Goal: Task Accomplishment & Management: Complete application form

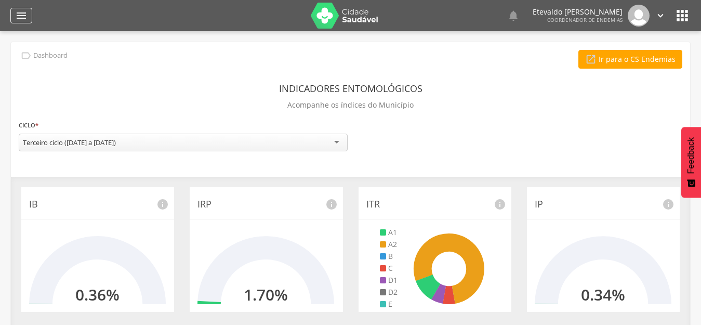
click at [20, 11] on icon "" at bounding box center [21, 15] width 12 height 12
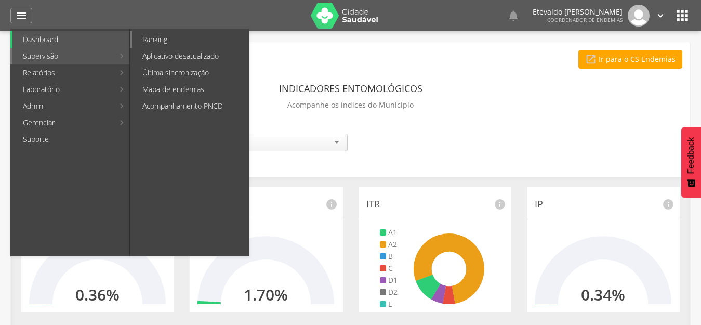
click at [216, 43] on link "Ranking" at bounding box center [190, 39] width 117 height 17
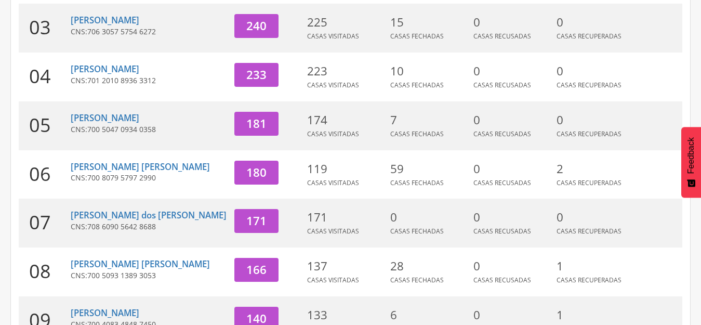
scroll to position [312, 0]
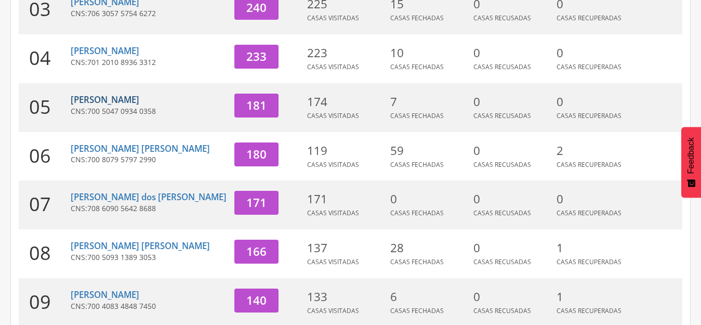
click at [120, 93] on link "[PERSON_NAME]" at bounding box center [105, 99] width 69 height 12
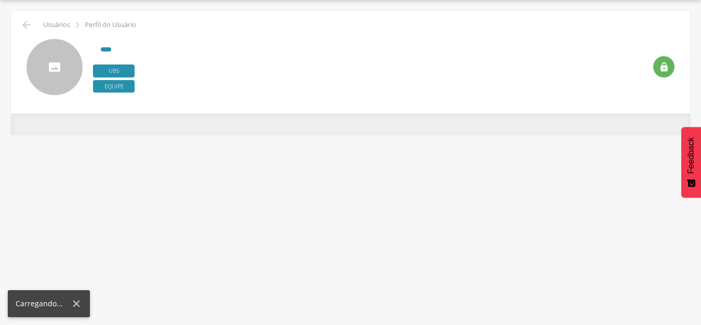
scroll to position [31, 0]
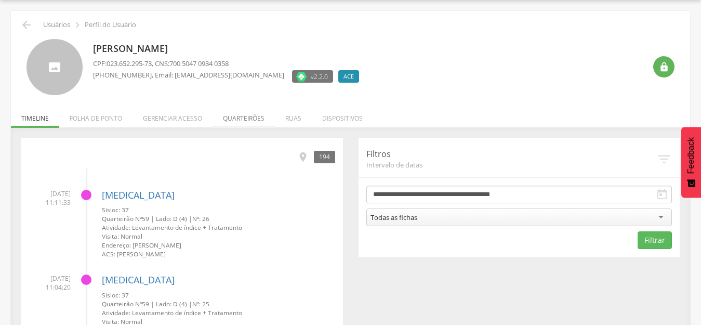
click at [253, 119] on li "Quarteirões" at bounding box center [243, 115] width 62 height 24
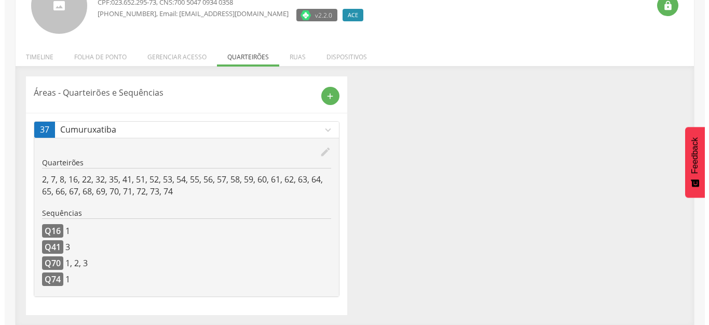
scroll to position [93, 0]
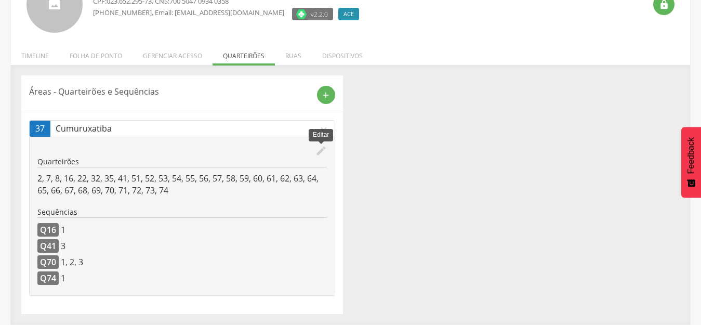
click at [320, 152] on icon "edit" at bounding box center [320, 150] width 11 height 11
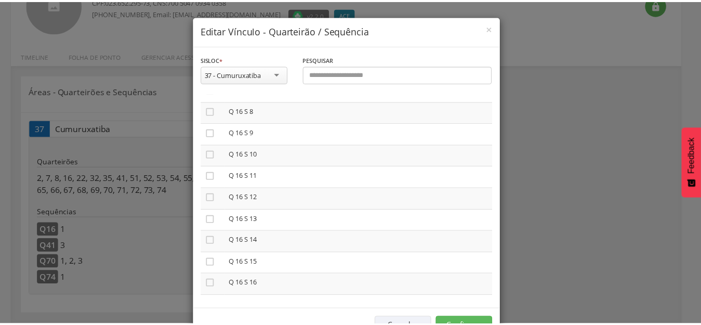
scroll to position [831, 0]
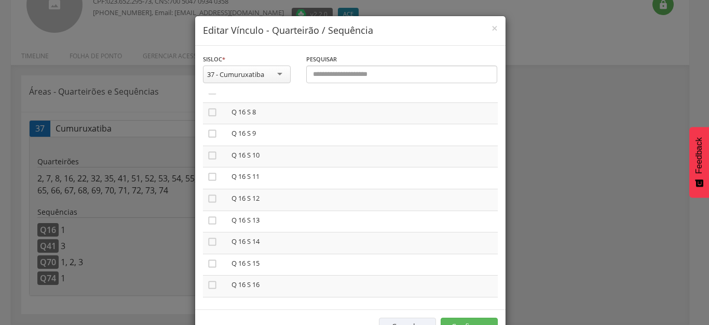
click at [646, 189] on div "**********" at bounding box center [354, 162] width 709 height 325
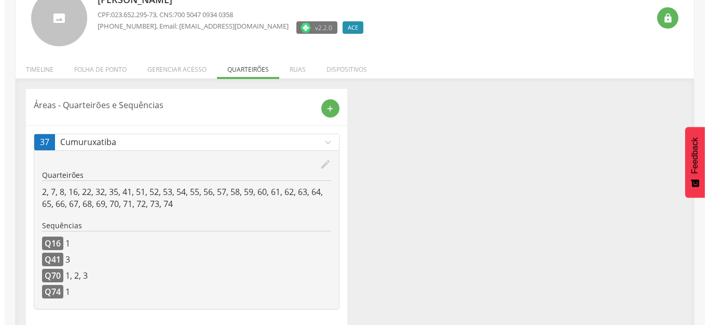
scroll to position [93, 0]
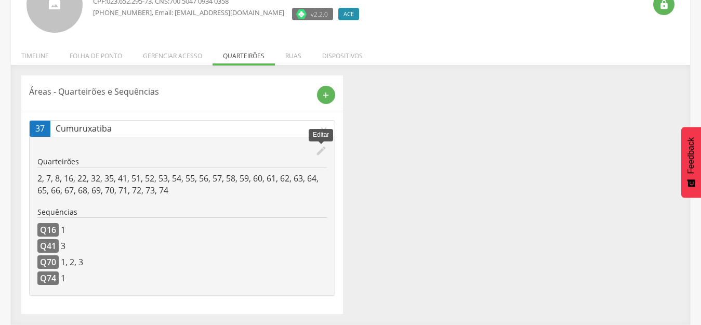
click at [318, 152] on icon "edit" at bounding box center [320, 150] width 11 height 11
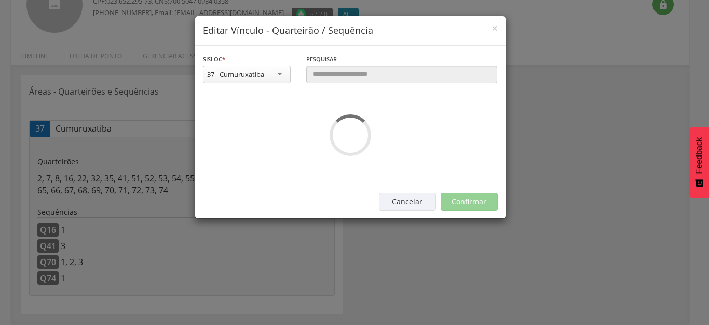
scroll to position [0, 0]
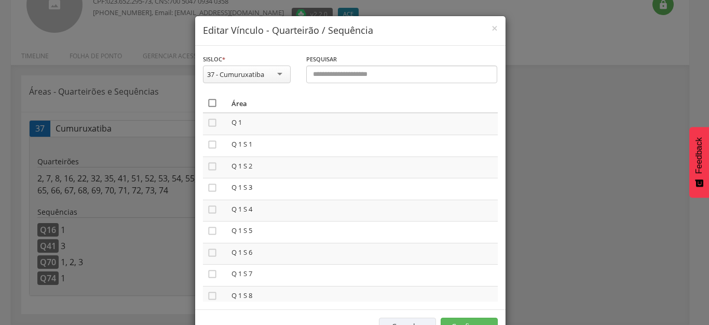
click at [207, 102] on icon "" at bounding box center [212, 103] width 10 height 10
click at [208, 101] on icon "" at bounding box center [212, 103] width 10 height 10
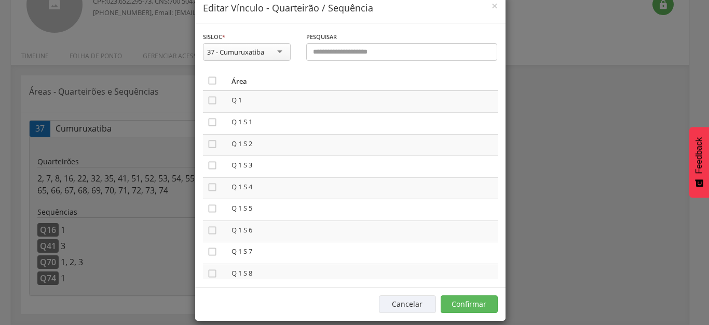
scroll to position [34, 0]
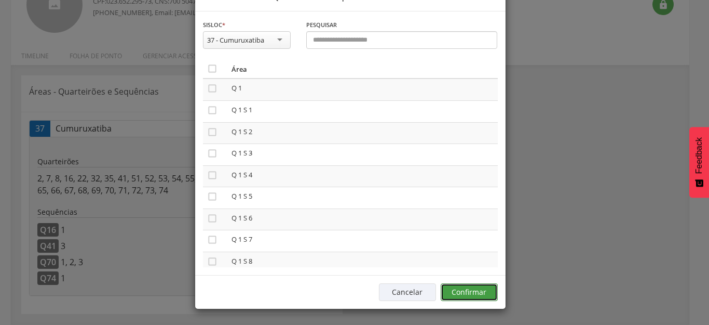
click at [472, 289] on button "Confirmar" at bounding box center [469, 292] width 57 height 18
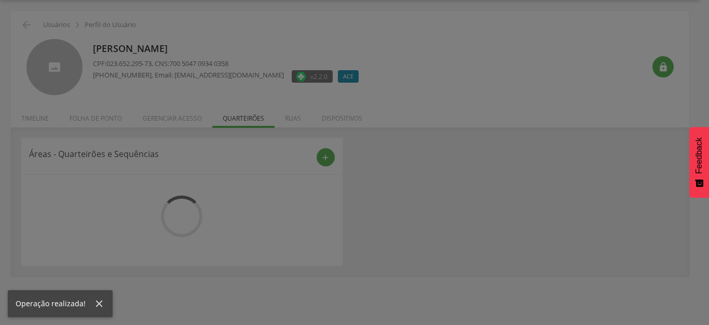
scroll to position [31, 0]
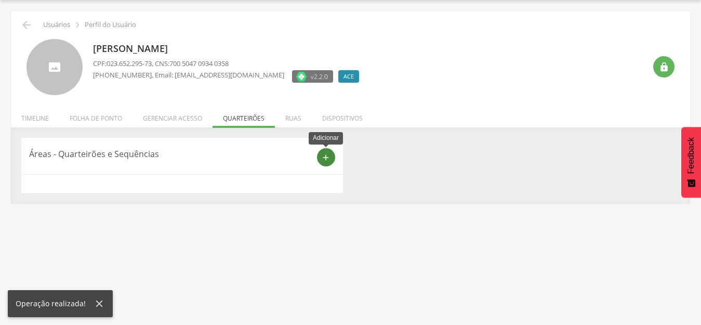
click at [323, 157] on icon "add" at bounding box center [325, 157] width 9 height 9
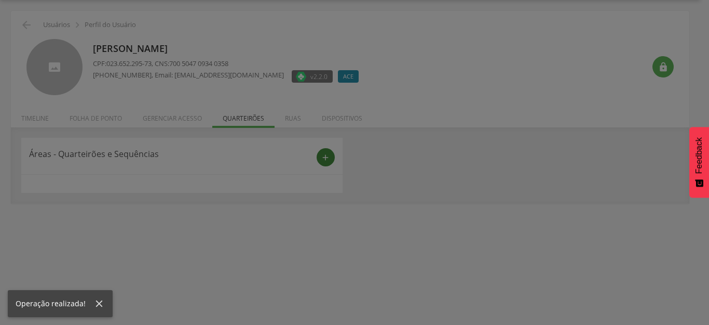
scroll to position [0, 0]
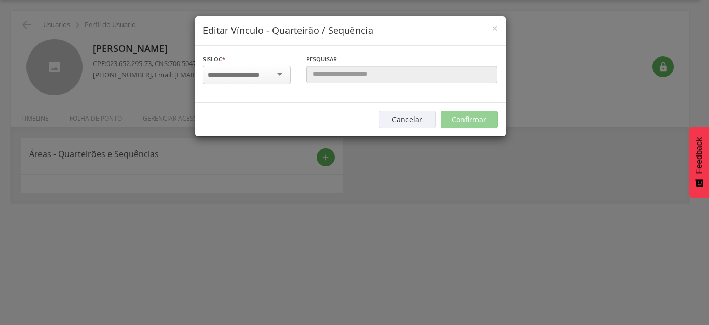
click at [260, 74] on input "select-one" at bounding box center [240, 75] width 65 height 9
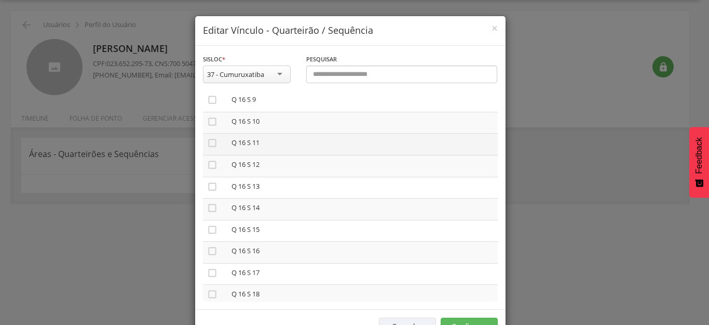
scroll to position [883, 0]
drag, startPoint x: 205, startPoint y: 168, endPoint x: 242, endPoint y: 163, distance: 37.7
click at [207, 167] on icon "" at bounding box center [212, 168] width 10 height 10
click at [207, 146] on icon "" at bounding box center [212, 147] width 10 height 10
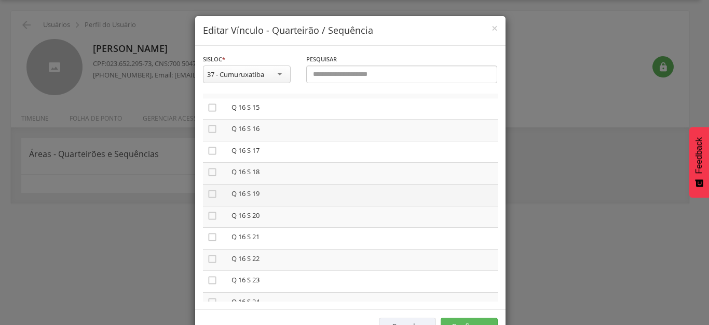
scroll to position [935, 0]
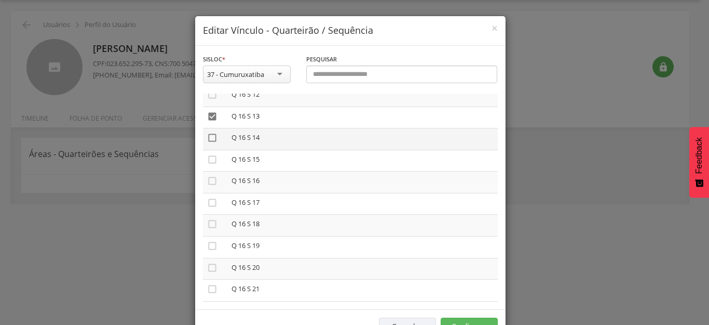
click at [208, 139] on icon "" at bounding box center [212, 137] width 10 height 10
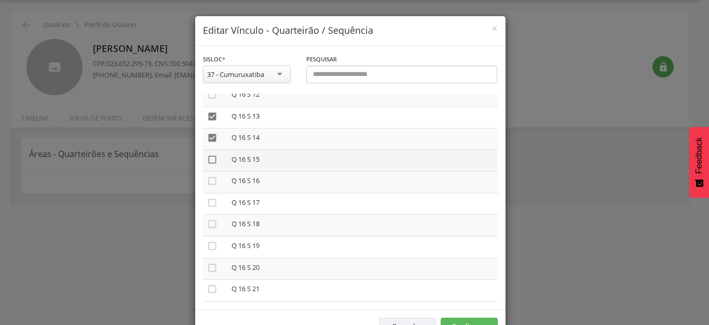
click at [208, 158] on icon "" at bounding box center [212, 159] width 10 height 10
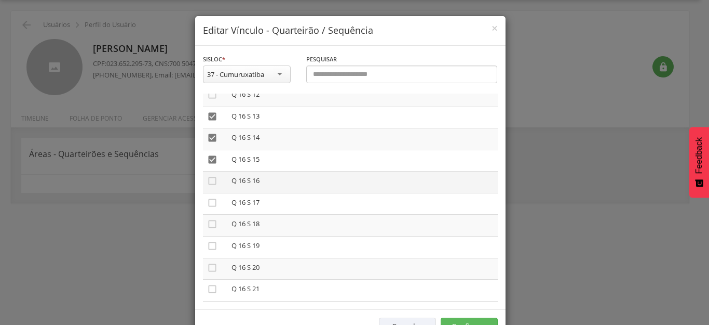
drag, startPoint x: 206, startPoint y: 179, endPoint x: 208, endPoint y: 192, distance: 13.6
click at [207, 181] on icon "" at bounding box center [212, 181] width 10 height 10
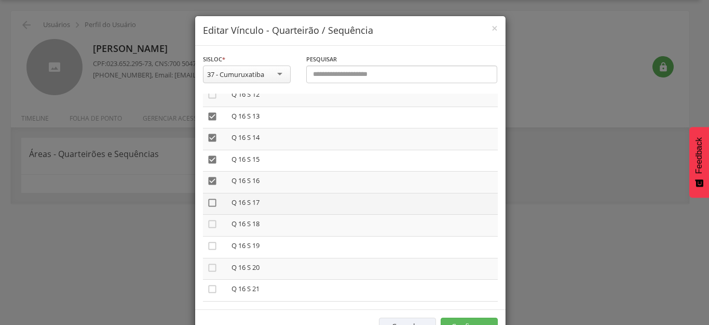
click at [210, 202] on icon "" at bounding box center [212, 202] width 10 height 10
click at [208, 223] on icon "" at bounding box center [212, 224] width 10 height 10
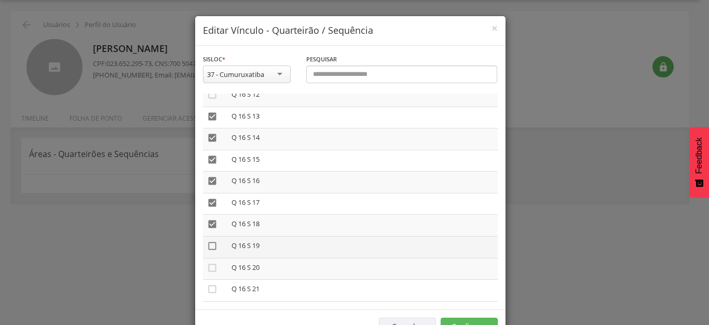
click at [208, 245] on icon "" at bounding box center [212, 245] width 10 height 10
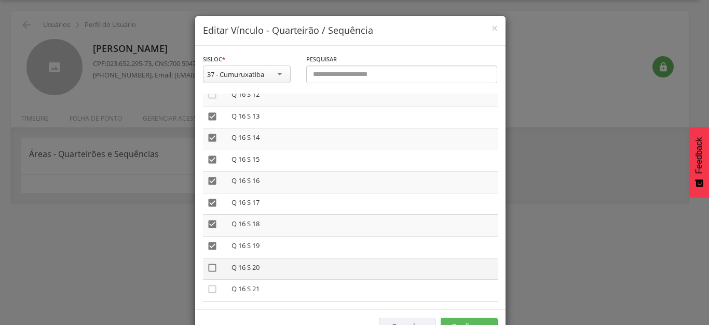
click at [207, 268] on icon "" at bounding box center [212, 267] width 10 height 10
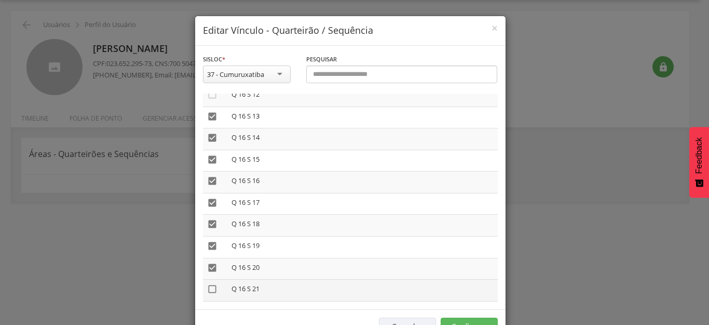
click at [207, 287] on icon "" at bounding box center [212, 289] width 10 height 10
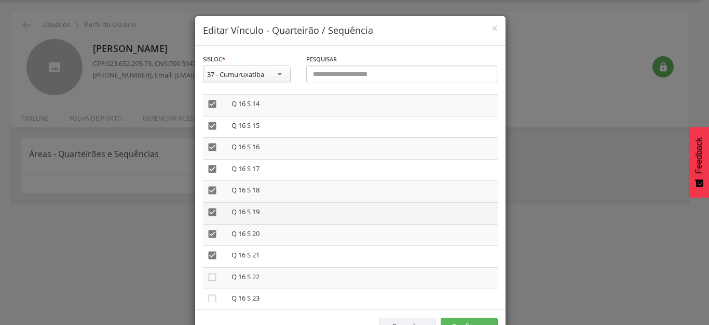
scroll to position [987, 0]
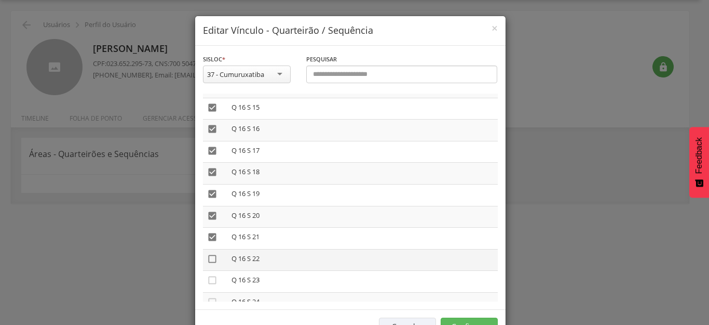
click at [207, 257] on icon "" at bounding box center [212, 258] width 10 height 10
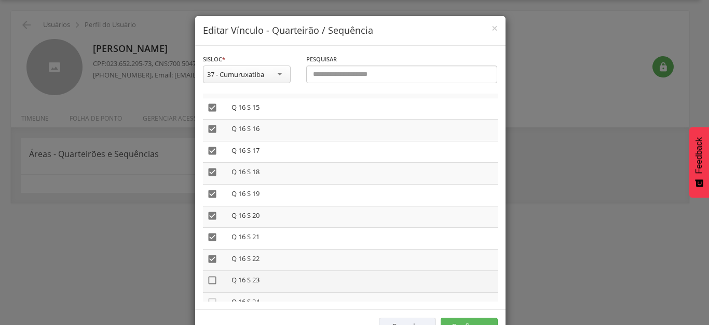
click at [207, 279] on icon "" at bounding box center [212, 280] width 10 height 10
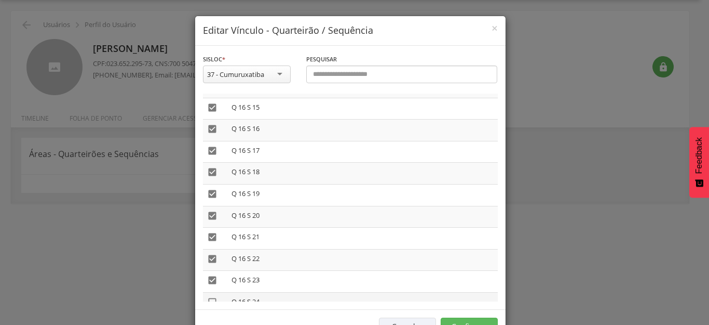
click at [210, 300] on icon "" at bounding box center [212, 302] width 10 height 10
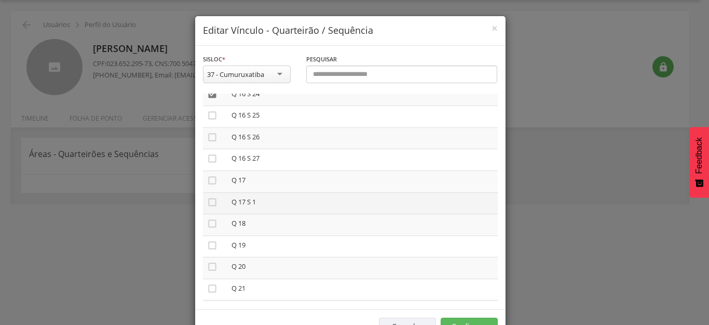
scroll to position [1143, 0]
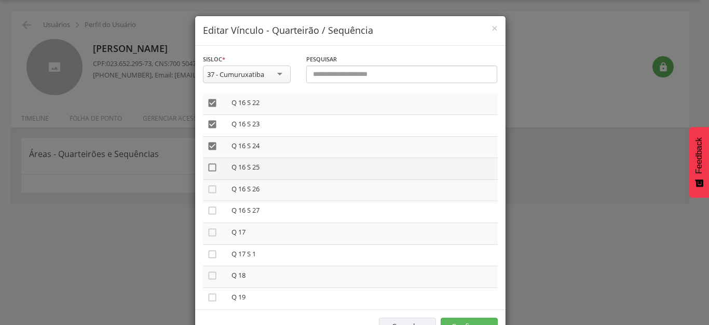
click at [207, 168] on icon "" at bounding box center [212, 167] width 10 height 10
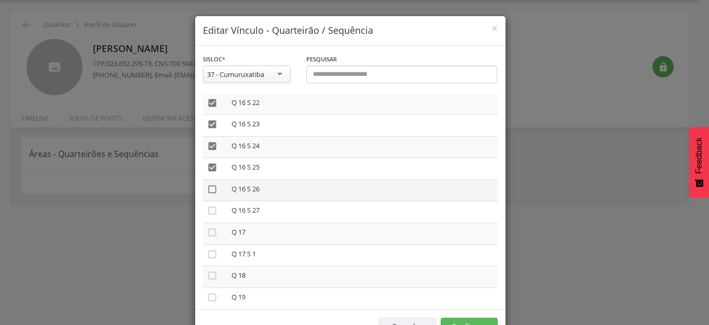
click at [209, 191] on icon "" at bounding box center [212, 189] width 10 height 10
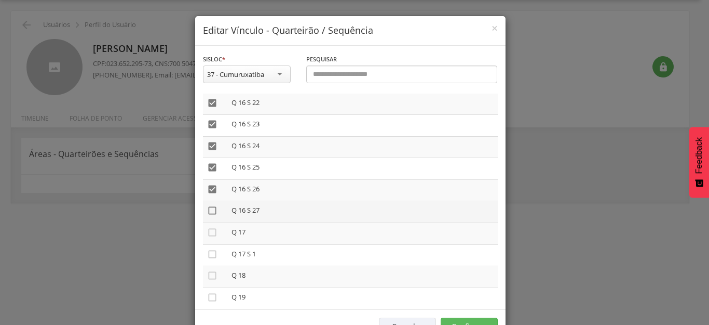
click at [209, 208] on icon "" at bounding box center [212, 210] width 10 height 10
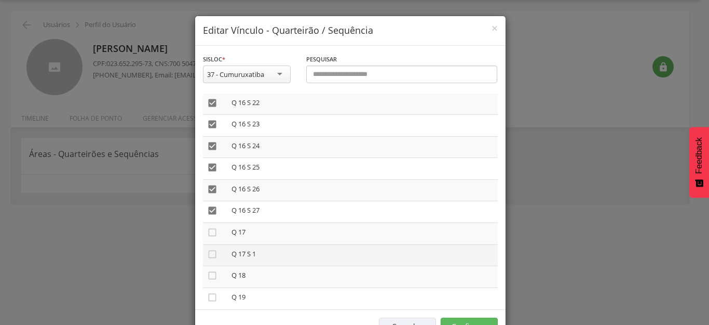
drag, startPoint x: 205, startPoint y: 230, endPoint x: 205, endPoint y: 248, distance: 17.7
click at [205, 239] on td "" at bounding box center [215, 234] width 24 height 22
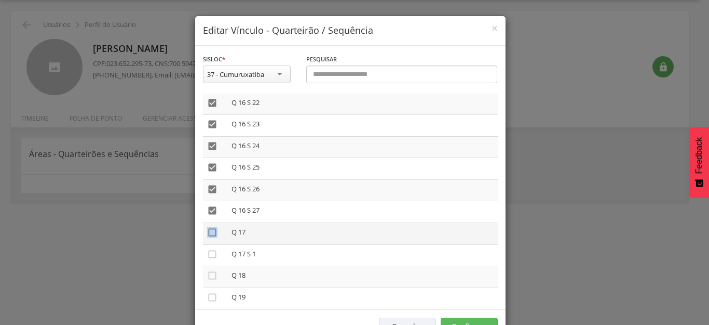
click at [207, 230] on icon "" at bounding box center [212, 232] width 10 height 10
drag, startPoint x: 207, startPoint y: 252, endPoint x: 204, endPoint y: 271, distance: 19.0
click at [207, 252] on icon "" at bounding box center [212, 254] width 10 height 10
click at [208, 276] on icon "" at bounding box center [212, 275] width 10 height 10
click at [208, 293] on icon "" at bounding box center [212, 297] width 10 height 10
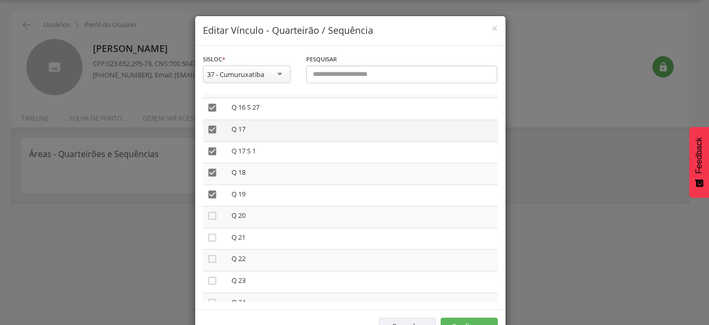
scroll to position [1247, 0]
click at [207, 211] on icon "" at bounding box center [212, 214] width 10 height 10
click at [207, 130] on icon "" at bounding box center [212, 128] width 10 height 10
click at [207, 153] on icon "" at bounding box center [212, 150] width 10 height 10
drag, startPoint x: 208, startPoint y: 168, endPoint x: 208, endPoint y: 181, distance: 13.0
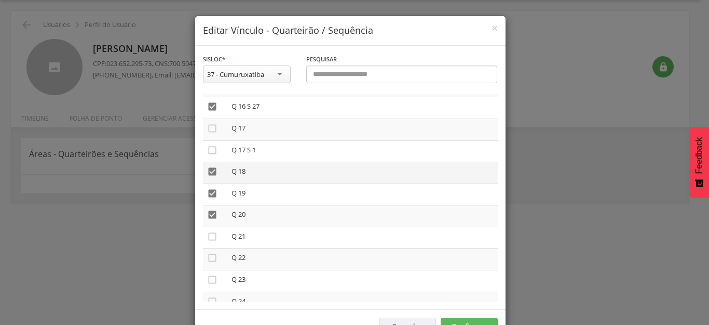
click at [208, 173] on icon "" at bounding box center [212, 171] width 10 height 10
drag, startPoint x: 205, startPoint y: 191, endPoint x: 202, endPoint y: 208, distance: 17.0
click at [207, 193] on icon "" at bounding box center [212, 193] width 10 height 10
click at [207, 212] on icon "" at bounding box center [212, 214] width 10 height 10
click at [207, 171] on icon "" at bounding box center [212, 171] width 10 height 10
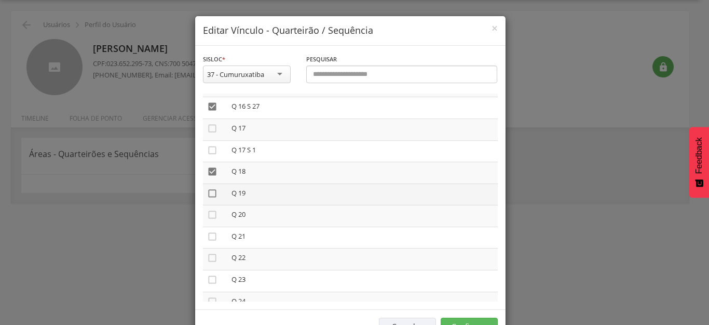
click at [207, 195] on icon "" at bounding box center [212, 193] width 10 height 10
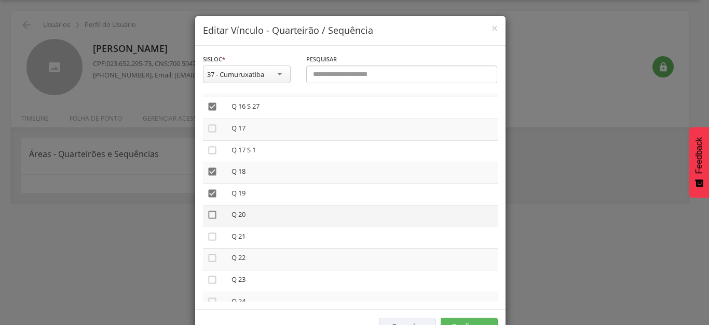
click at [207, 213] on icon "" at bounding box center [212, 214] width 10 height 10
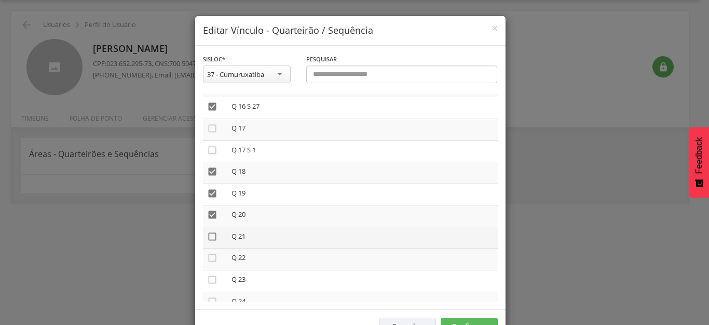
click at [207, 239] on icon "" at bounding box center [212, 236] width 10 height 10
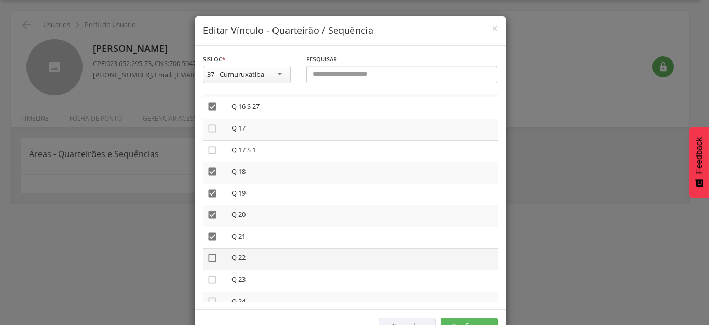
click at [207, 257] on icon "" at bounding box center [212, 257] width 10 height 10
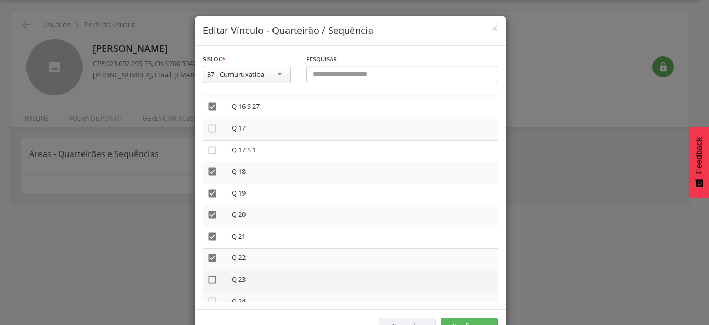
click at [207, 278] on icon "" at bounding box center [212, 279] width 10 height 10
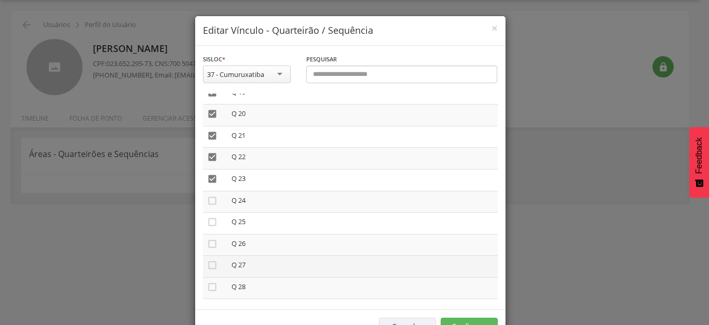
scroll to position [1350, 0]
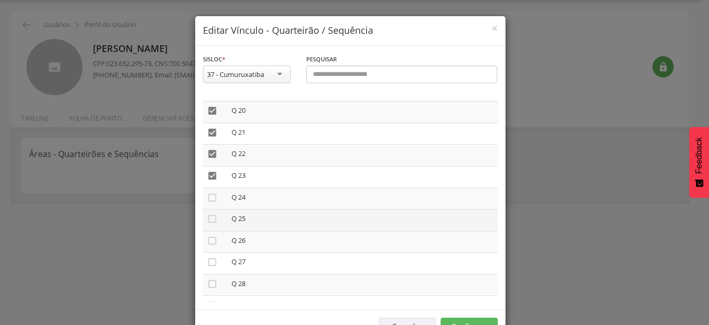
drag, startPoint x: 206, startPoint y: 197, endPoint x: 206, endPoint y: 210, distance: 13.0
click at [207, 198] on icon "" at bounding box center [212, 197] width 10 height 10
click at [207, 219] on icon "" at bounding box center [212, 218] width 10 height 10
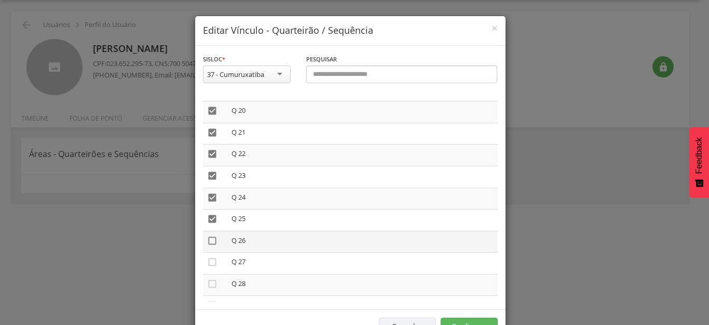
click at [207, 241] on icon "" at bounding box center [212, 240] width 10 height 10
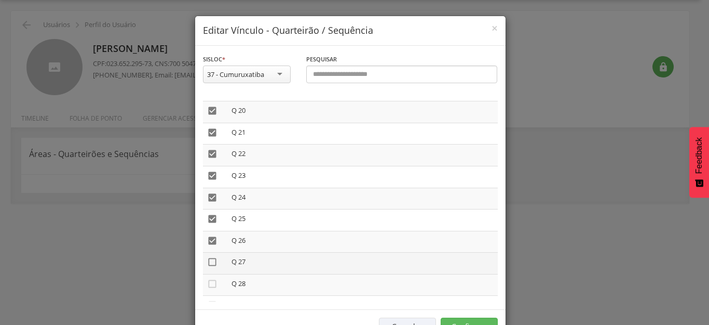
click at [209, 261] on icon "" at bounding box center [212, 262] width 10 height 10
drag, startPoint x: 209, startPoint y: 283, endPoint x: 215, endPoint y: 273, distance: 11.7
click at [207, 282] on icon "" at bounding box center [212, 283] width 10 height 10
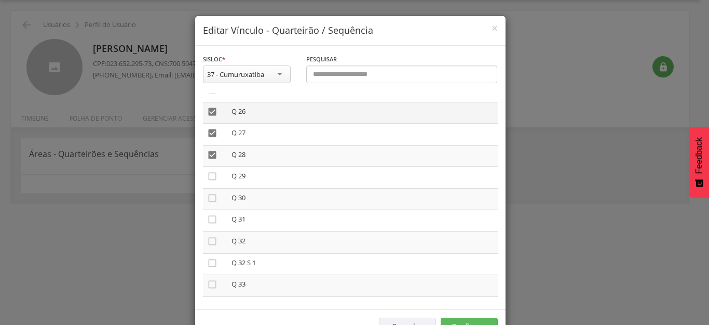
scroll to position [1506, 0]
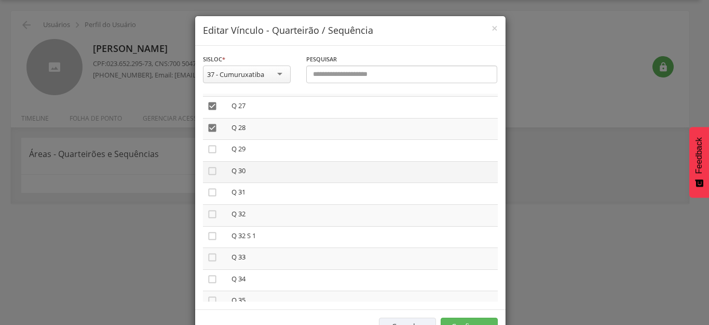
drag, startPoint x: 206, startPoint y: 148, endPoint x: 200, endPoint y: 166, distance: 18.4
click at [207, 148] on icon "" at bounding box center [212, 149] width 10 height 10
click at [207, 166] on icon "" at bounding box center [212, 171] width 10 height 10
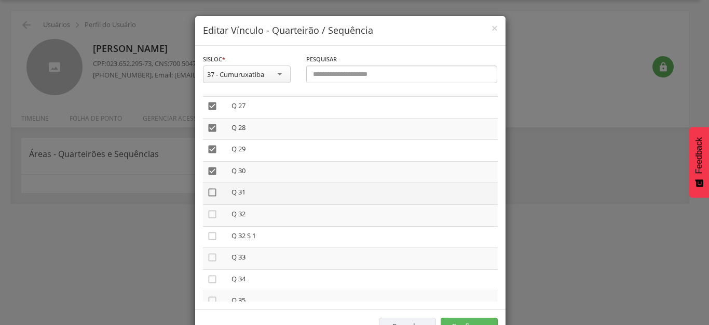
click at [207, 195] on icon "" at bounding box center [212, 192] width 10 height 10
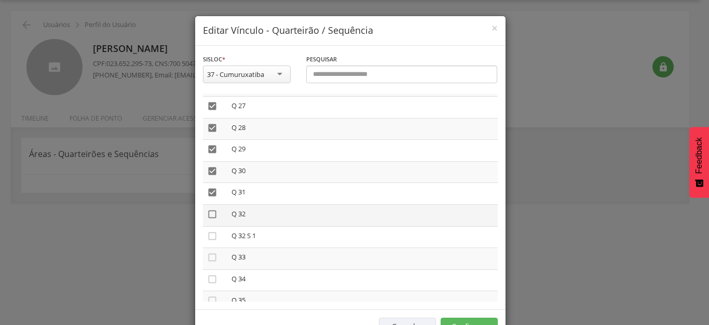
click at [207, 214] on icon "" at bounding box center [212, 214] width 10 height 10
drag, startPoint x: 206, startPoint y: 237, endPoint x: 206, endPoint y: 248, distance: 10.9
click at [206, 243] on td "" at bounding box center [215, 237] width 24 height 22
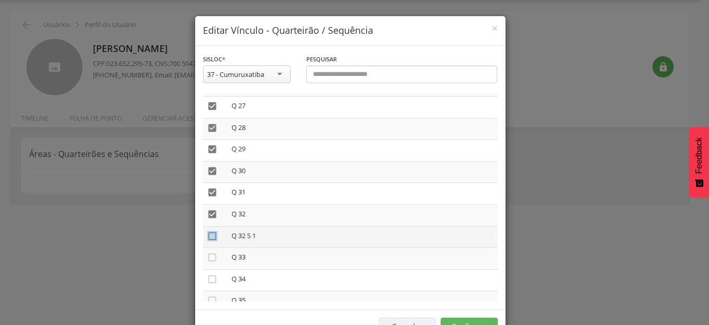
click at [210, 234] on icon "" at bounding box center [212, 236] width 10 height 10
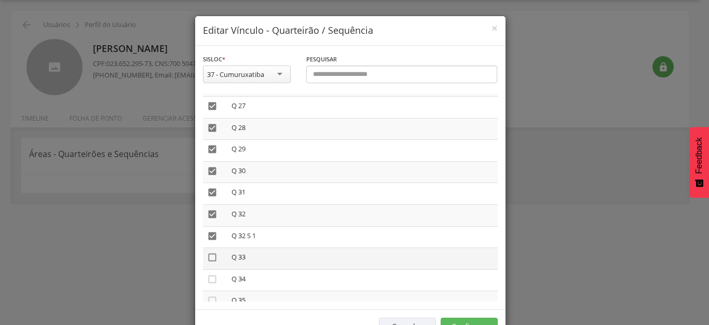
drag, startPoint x: 208, startPoint y: 253, endPoint x: 208, endPoint y: 262, distance: 8.3
click at [208, 255] on icon "" at bounding box center [212, 257] width 10 height 10
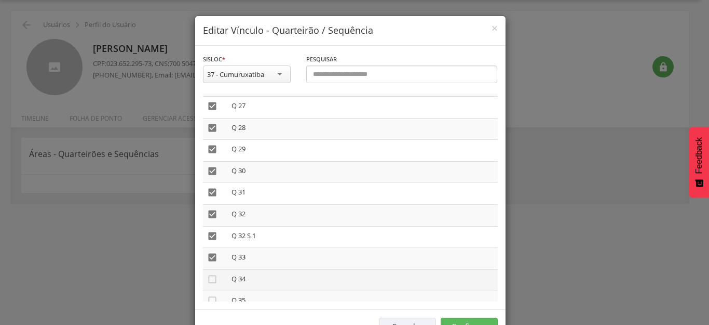
drag, startPoint x: 209, startPoint y: 277, endPoint x: 280, endPoint y: 273, distance: 71.8
click at [209, 278] on icon "" at bounding box center [212, 279] width 10 height 10
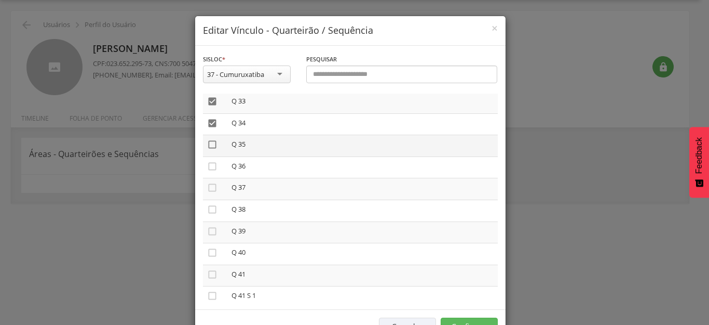
click at [207, 144] on icon "" at bounding box center [212, 144] width 10 height 10
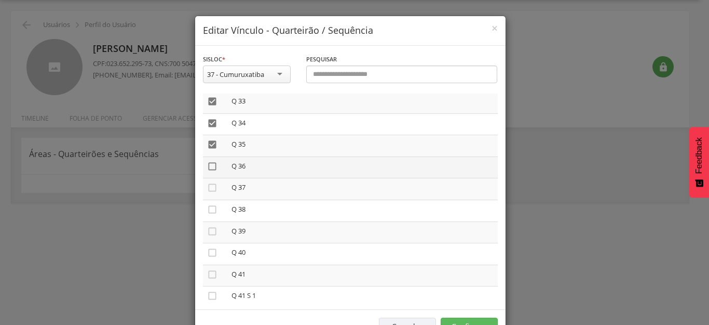
click at [207, 167] on icon "" at bounding box center [212, 166] width 10 height 10
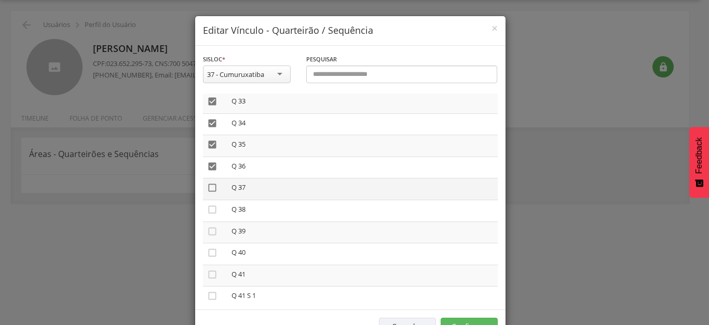
click at [207, 186] on icon "" at bounding box center [212, 187] width 10 height 10
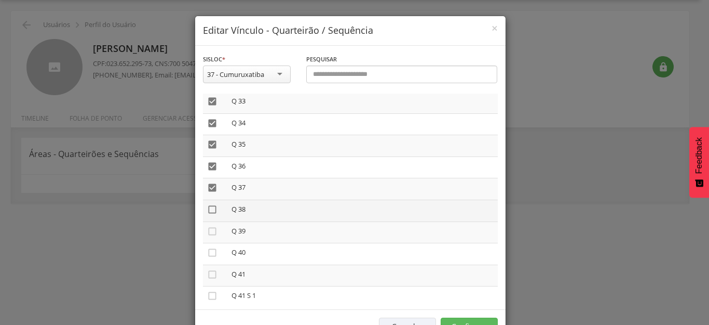
click at [208, 208] on icon "" at bounding box center [212, 209] width 10 height 10
click at [207, 226] on icon "" at bounding box center [212, 231] width 10 height 10
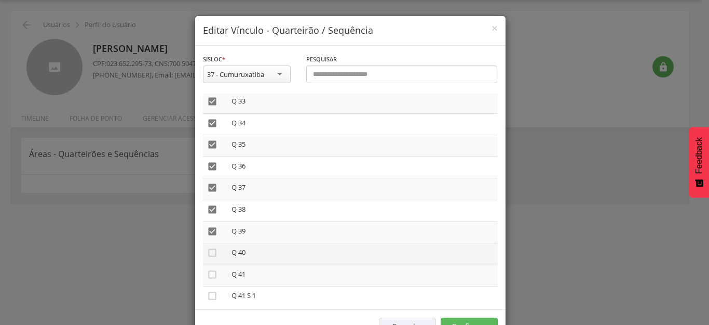
click at [208, 256] on icon "" at bounding box center [212, 252] width 10 height 10
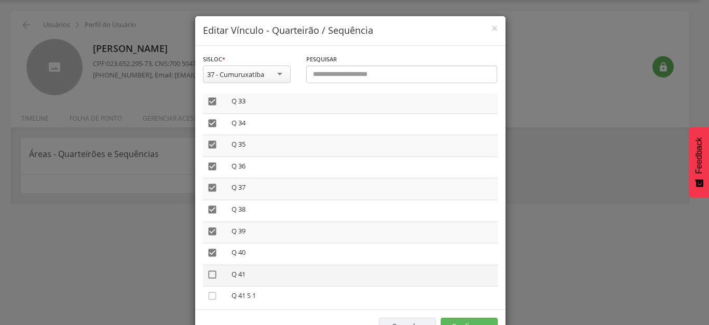
click at [207, 275] on icon "" at bounding box center [212, 274] width 10 height 10
click at [207, 292] on icon "" at bounding box center [212, 295] width 10 height 10
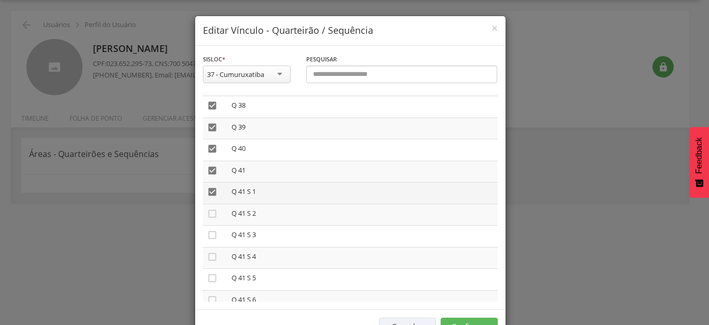
click at [207, 190] on icon "" at bounding box center [212, 191] width 10 height 10
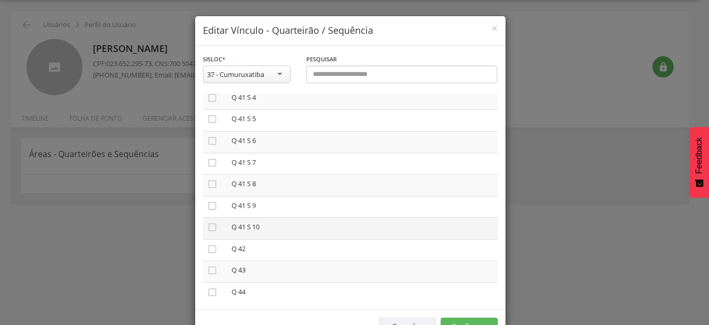
scroll to position [1818, 0]
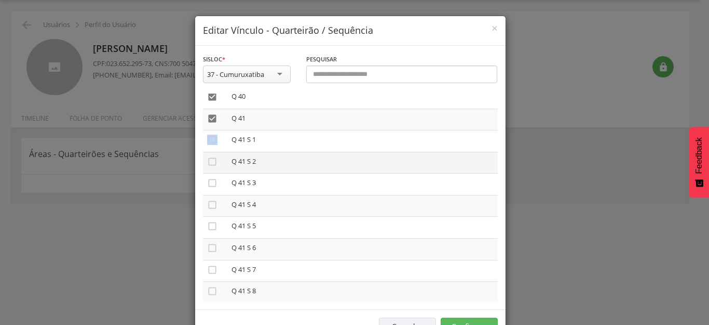
drag, startPoint x: 208, startPoint y: 140, endPoint x: 206, endPoint y: 153, distance: 13.1
click at [208, 142] on icon "" at bounding box center [212, 140] width 10 height 10
click at [208, 162] on icon "" at bounding box center [212, 161] width 10 height 10
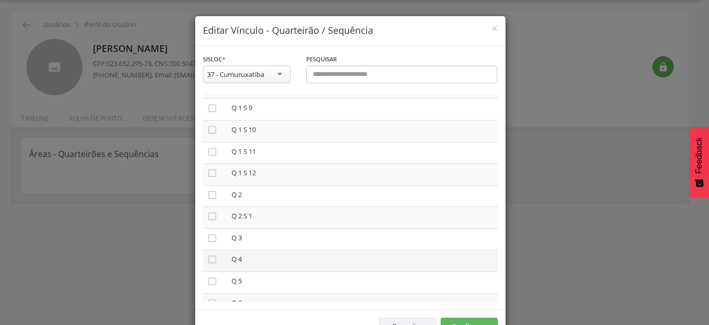
scroll to position [208, 0]
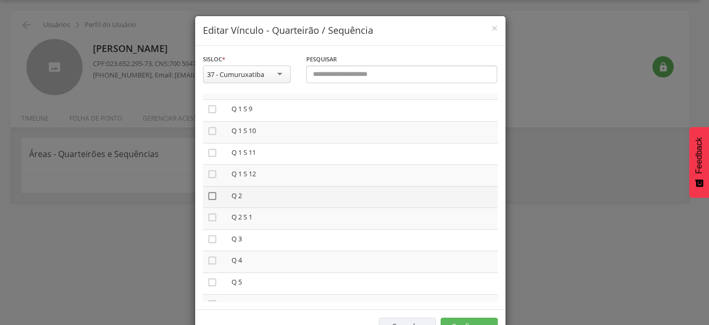
click at [207, 194] on icon "" at bounding box center [212, 196] width 10 height 10
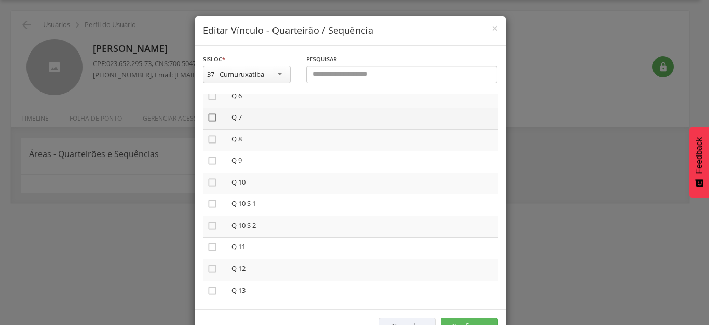
drag, startPoint x: 206, startPoint y: 112, endPoint x: 207, endPoint y: 120, distance: 8.3
click at [207, 113] on icon "" at bounding box center [212, 117] width 10 height 10
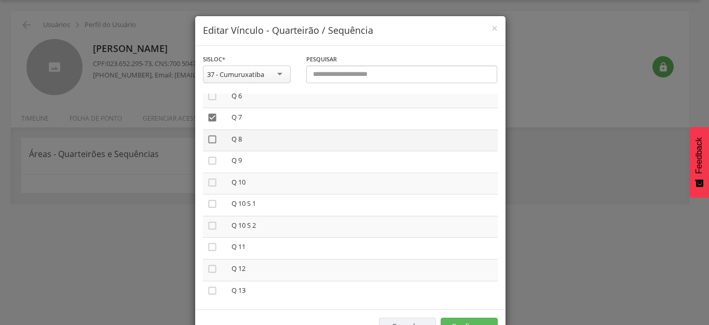
click at [208, 138] on icon "" at bounding box center [212, 139] width 10 height 10
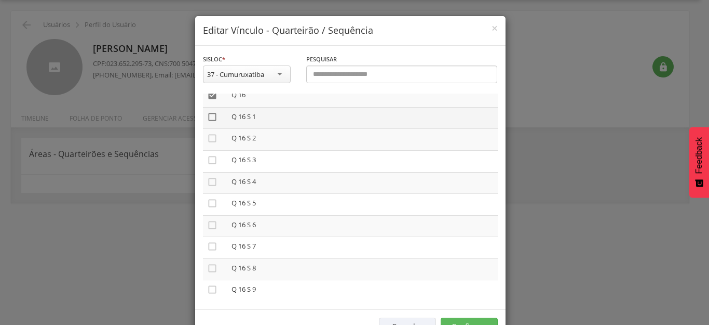
click at [209, 117] on icon "" at bounding box center [212, 117] width 10 height 10
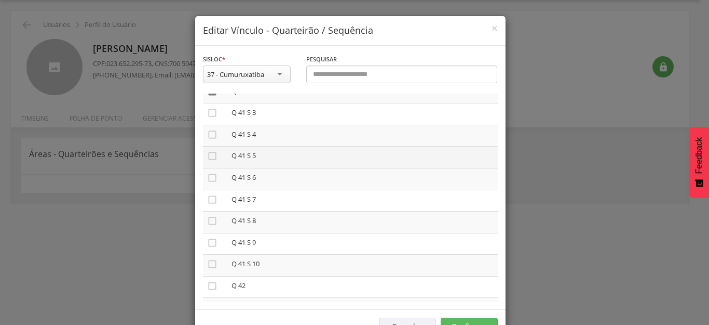
scroll to position [1870, 0]
click at [207, 129] on icon "" at bounding box center [212, 131] width 10 height 10
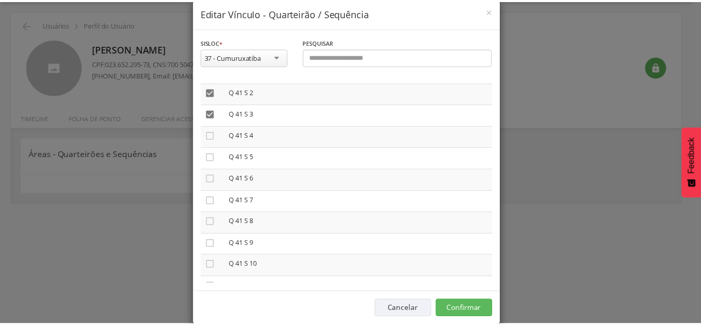
scroll to position [34, 0]
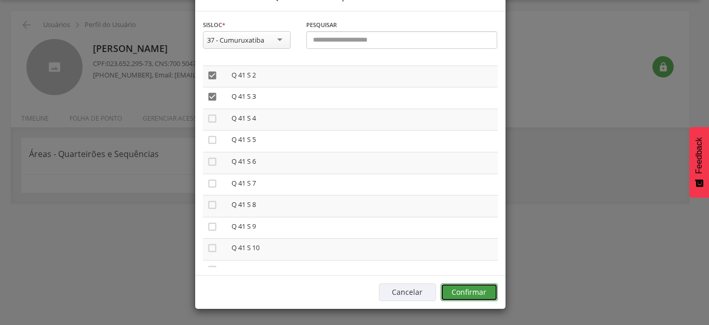
click at [468, 288] on button "Confirmar" at bounding box center [469, 292] width 57 height 18
